Goal: Task Accomplishment & Management: Use online tool/utility

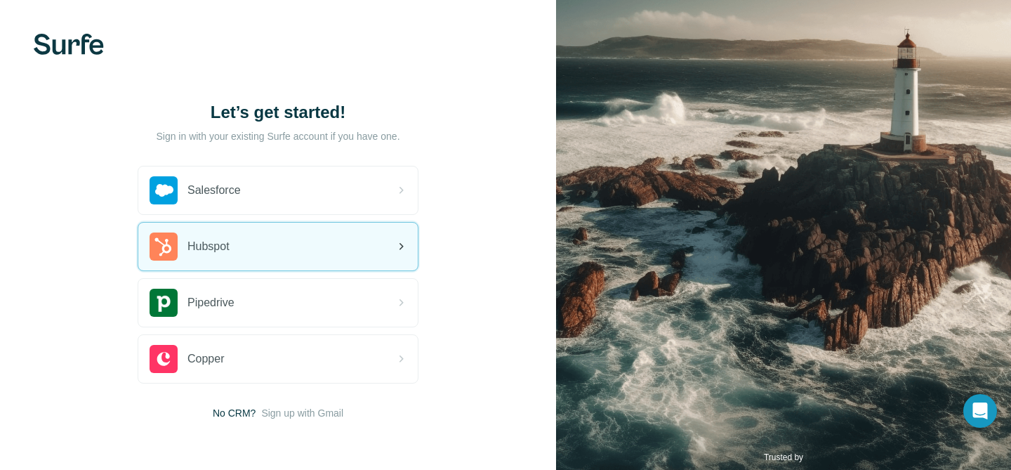
scroll to position [51, 0]
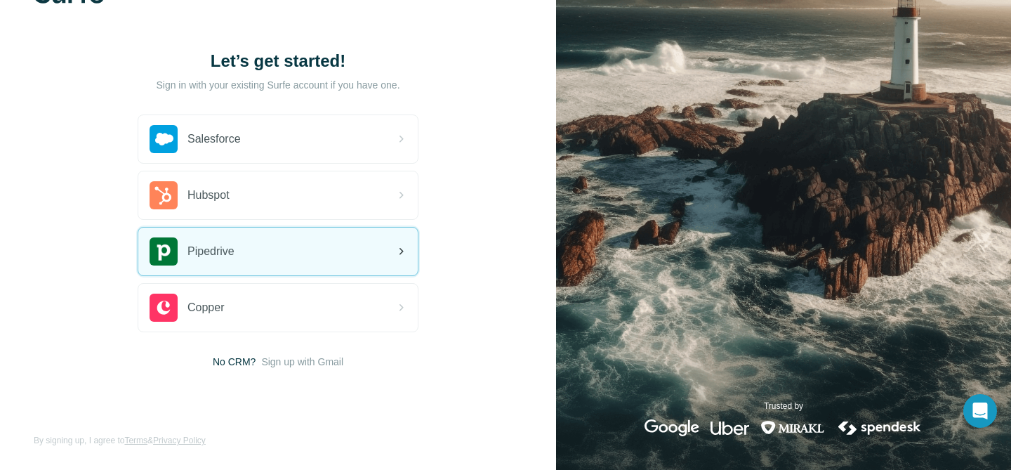
click at [256, 259] on div "Pipedrive" at bounding box center [277, 251] width 279 height 48
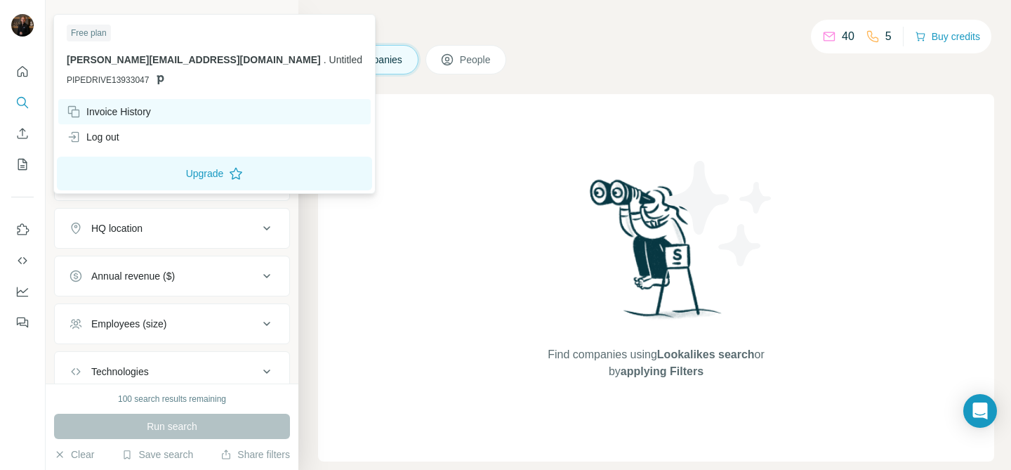
click at [123, 105] on div "Invoice History" at bounding box center [109, 112] width 84 height 14
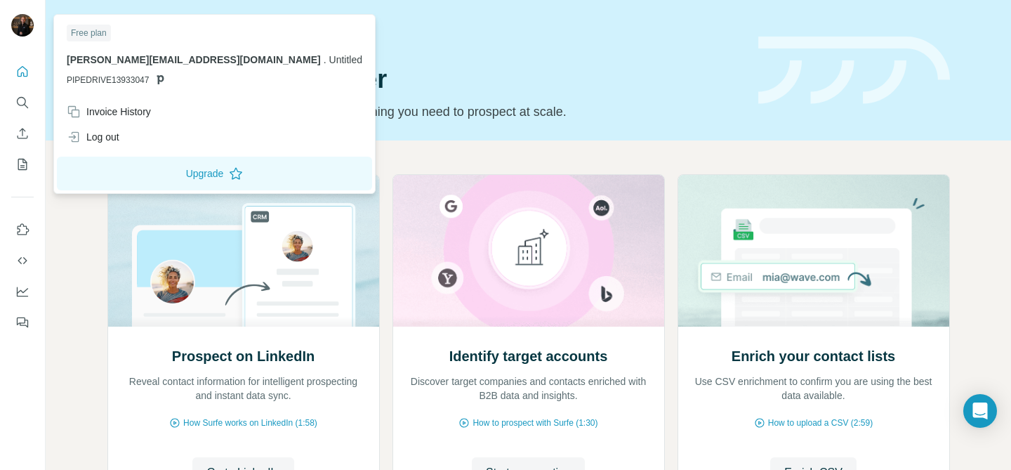
click at [121, 60] on span "edward@urbanbricks.ae" at bounding box center [194, 59] width 254 height 11
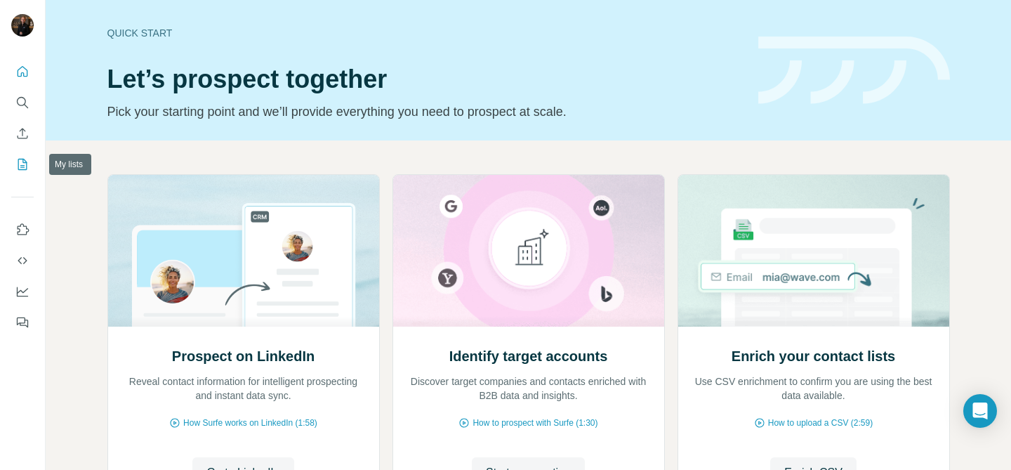
click at [21, 162] on icon "My lists" at bounding box center [22, 164] width 14 height 14
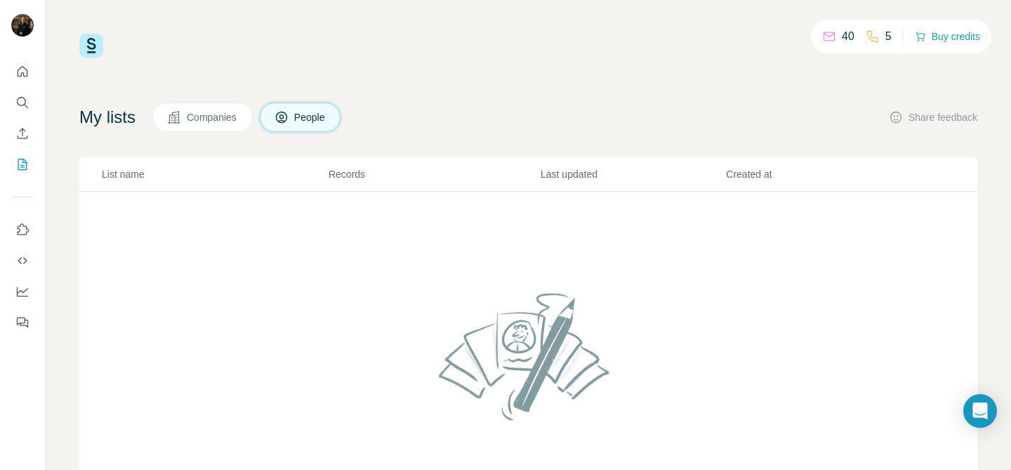
click at [197, 119] on span "Companies" at bounding box center [212, 117] width 51 height 14
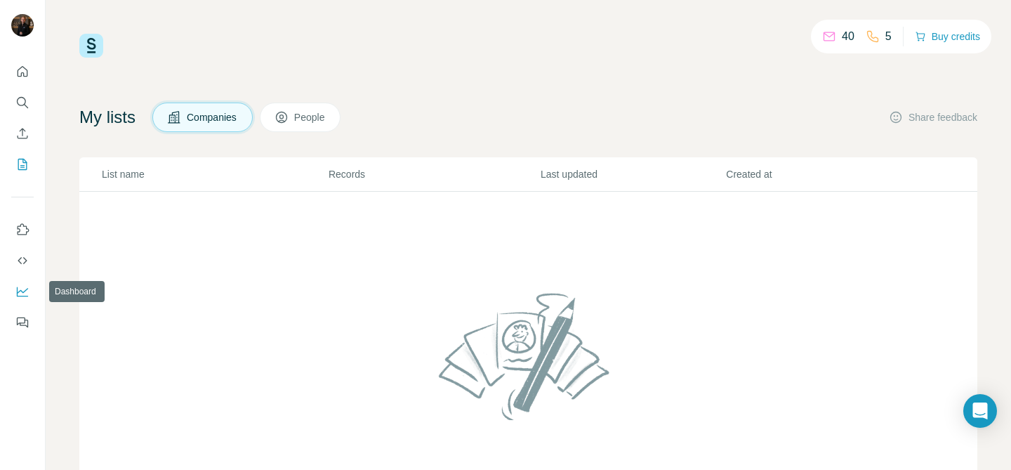
click at [22, 293] on icon "Dashboard" at bounding box center [22, 291] width 14 height 14
